Goal: Book appointment/travel/reservation

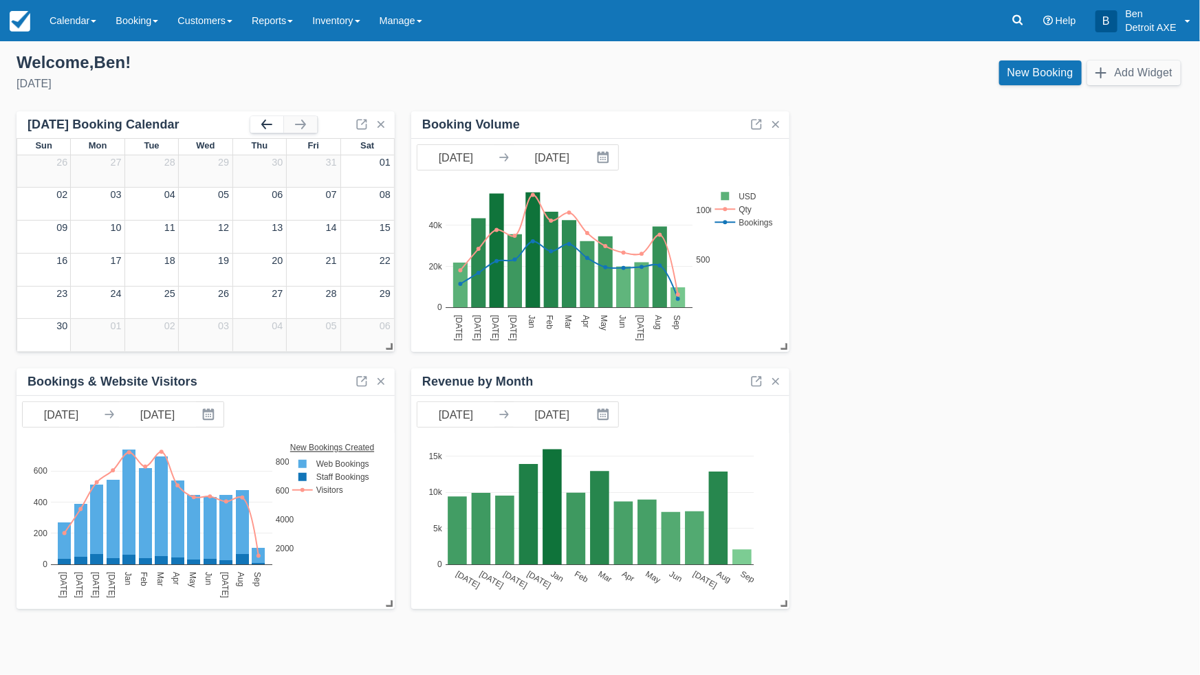
click at [266, 125] on button "button" at bounding box center [266, 124] width 33 height 17
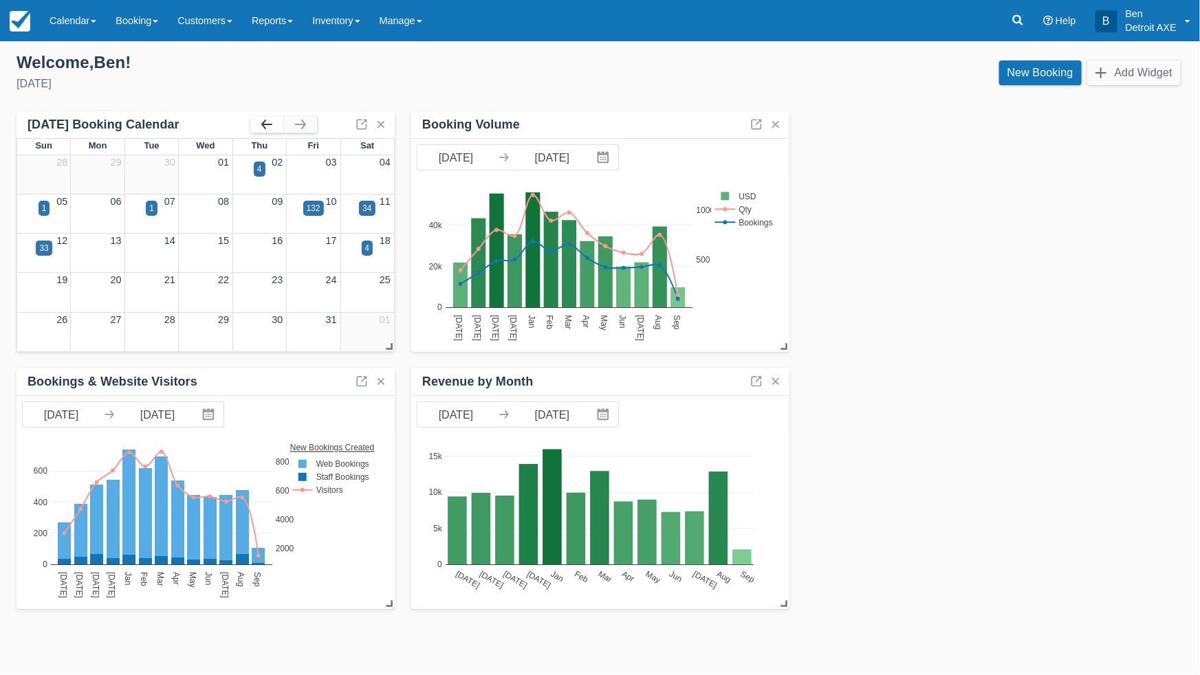
click at [266, 124] on button "button" at bounding box center [266, 124] width 33 height 17
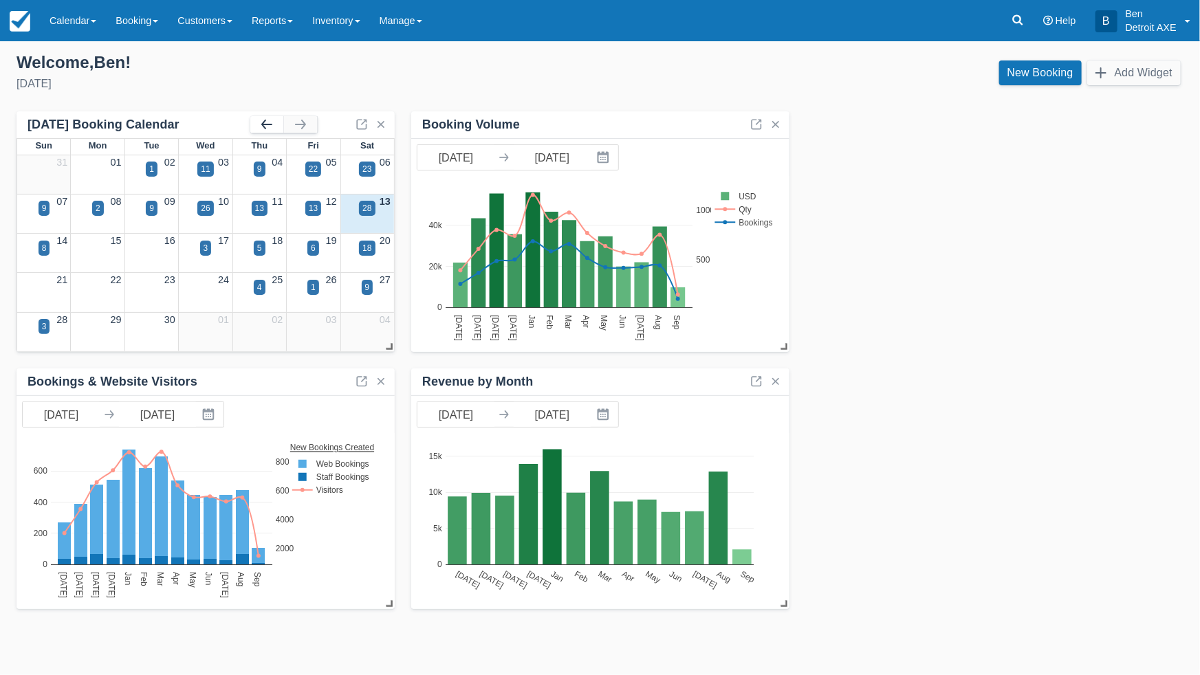
click at [266, 124] on button "button" at bounding box center [266, 124] width 33 height 17
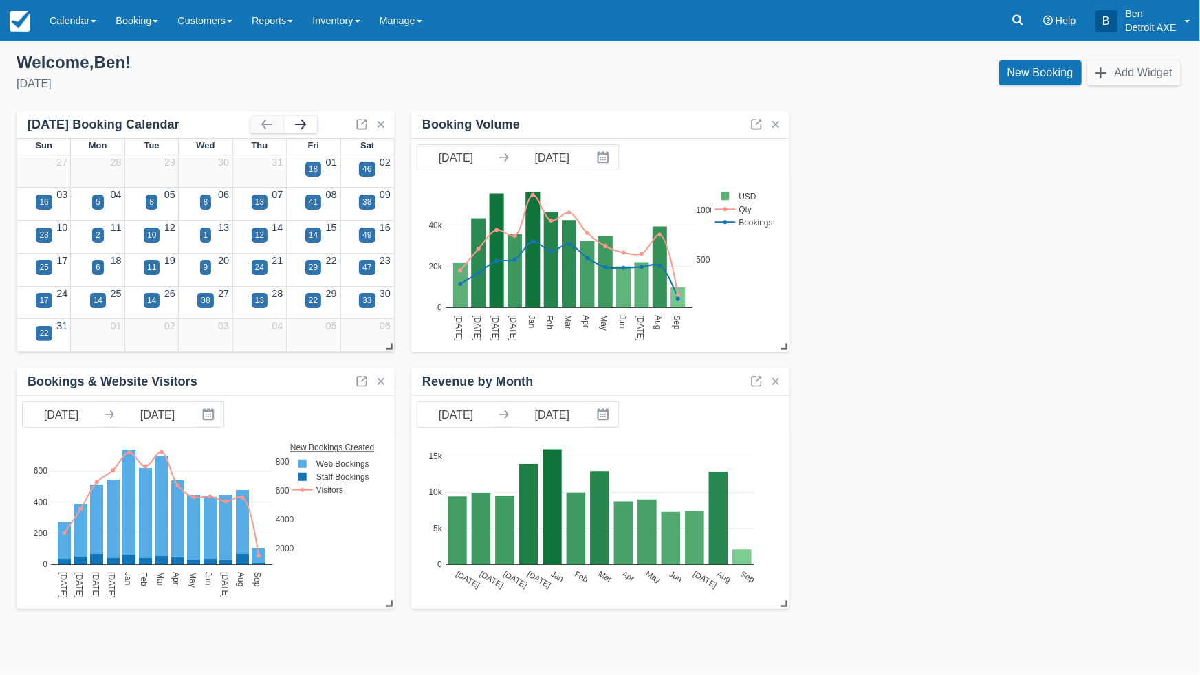
click at [293, 128] on button "button" at bounding box center [300, 124] width 33 height 17
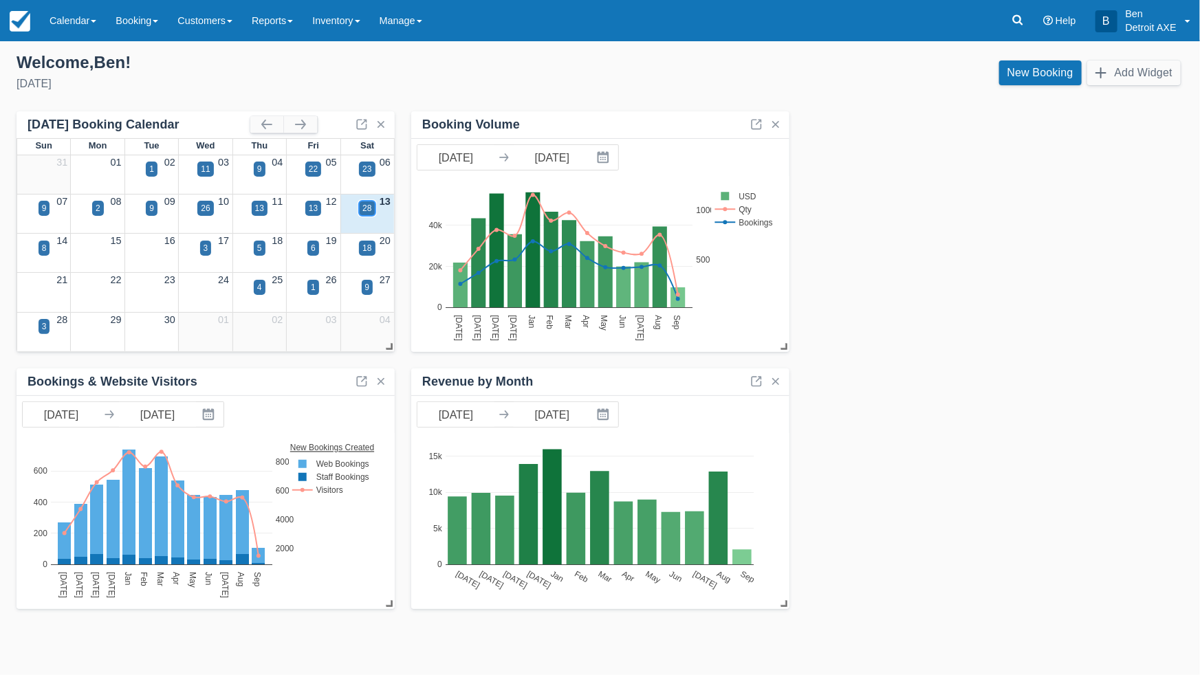
click at [367, 208] on div "28" at bounding box center [367, 208] width 9 height 12
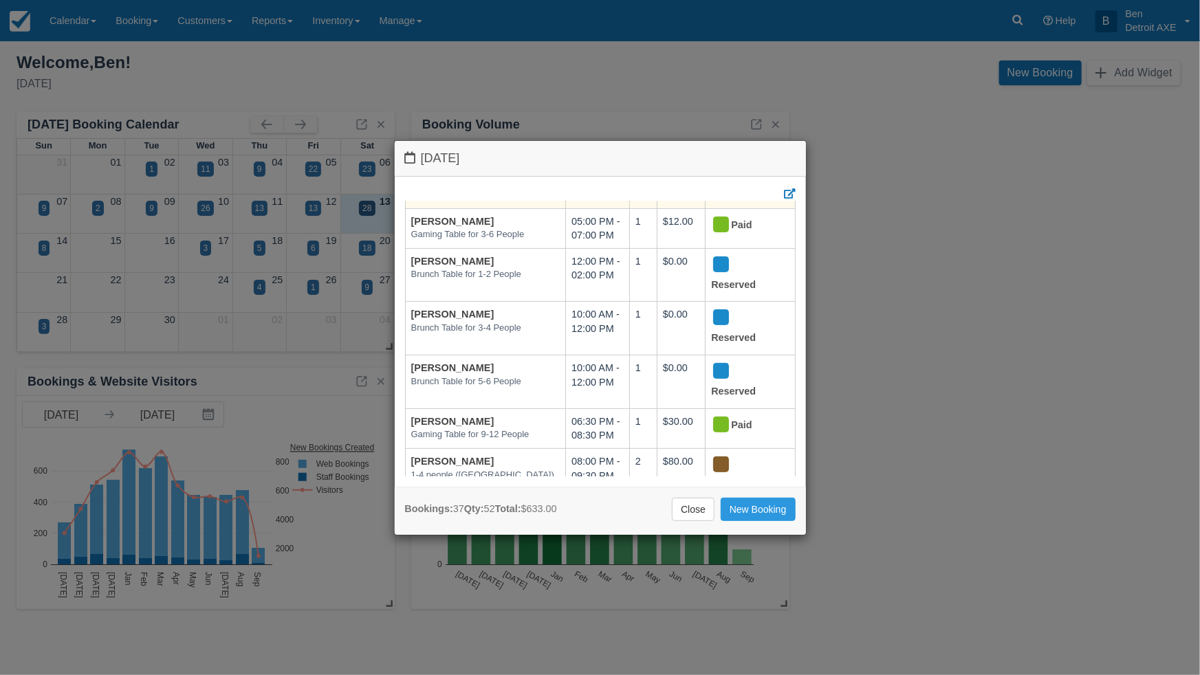
scroll to position [221, 0]
click at [680, 512] on link "Close" at bounding box center [693, 509] width 43 height 23
